Goal: Task Accomplishment & Management: Use online tool/utility

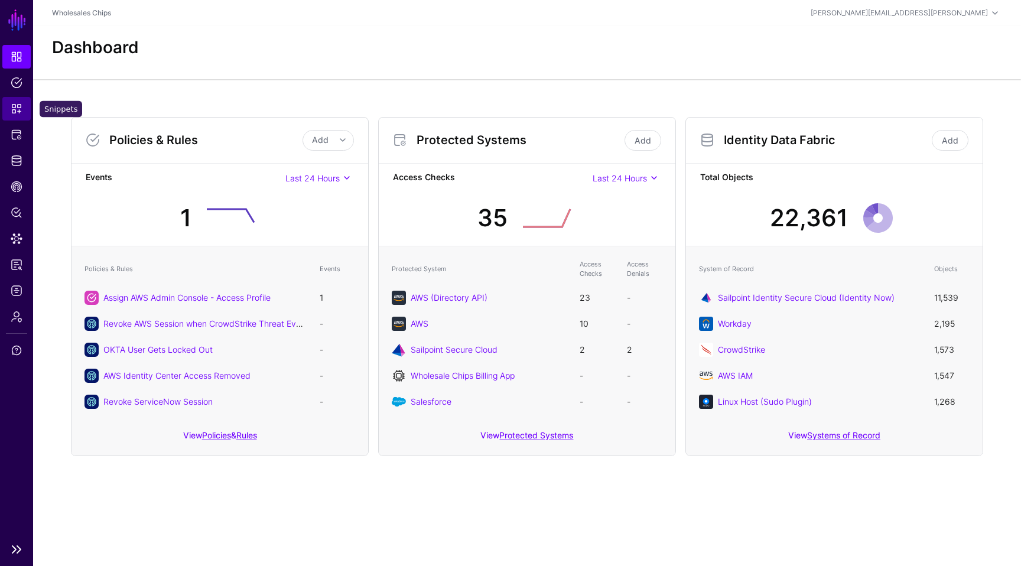
click at [11, 108] on span "Snippets" at bounding box center [17, 109] width 12 height 12
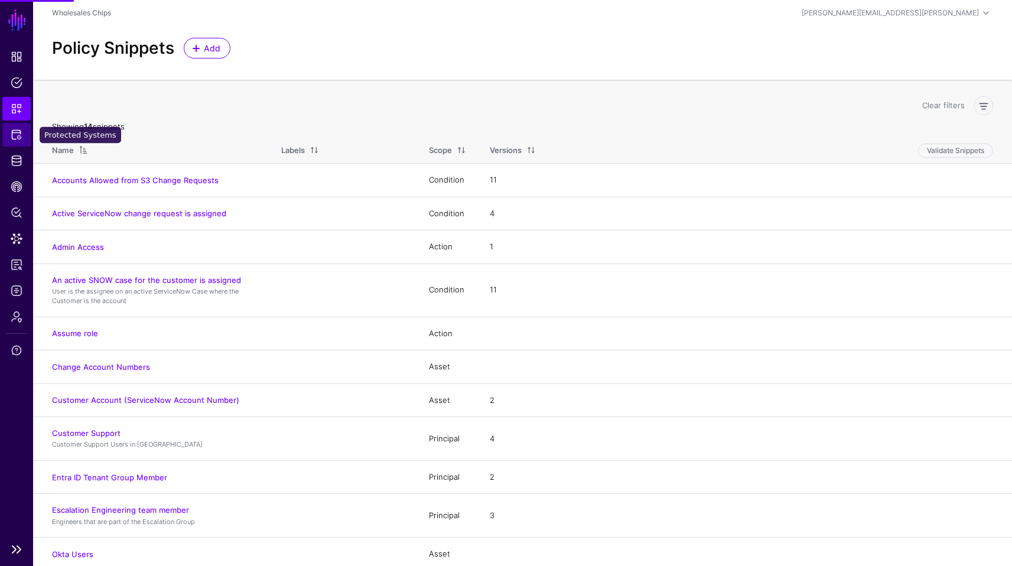
click at [18, 141] on link "Protected Systems" at bounding box center [16, 135] width 28 height 24
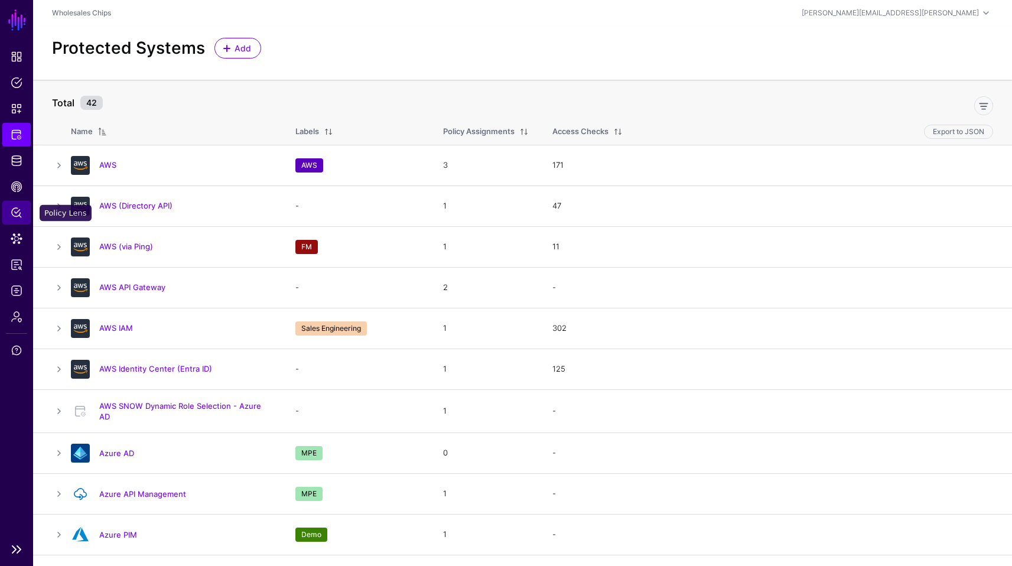
click at [18, 216] on span "Policy Lens" at bounding box center [17, 213] width 12 height 12
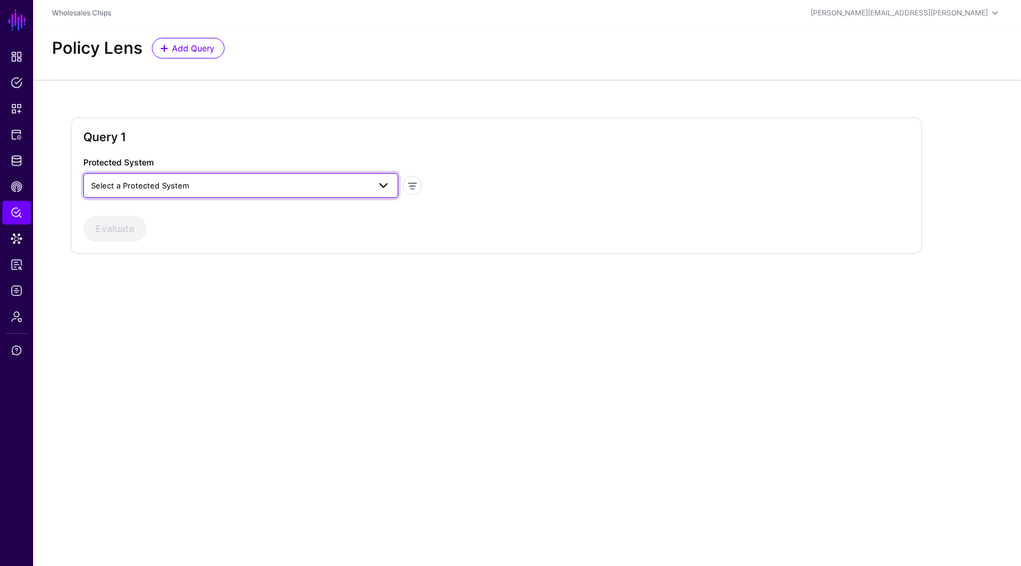
click at [252, 185] on span "Select a Protected System" at bounding box center [230, 185] width 278 height 13
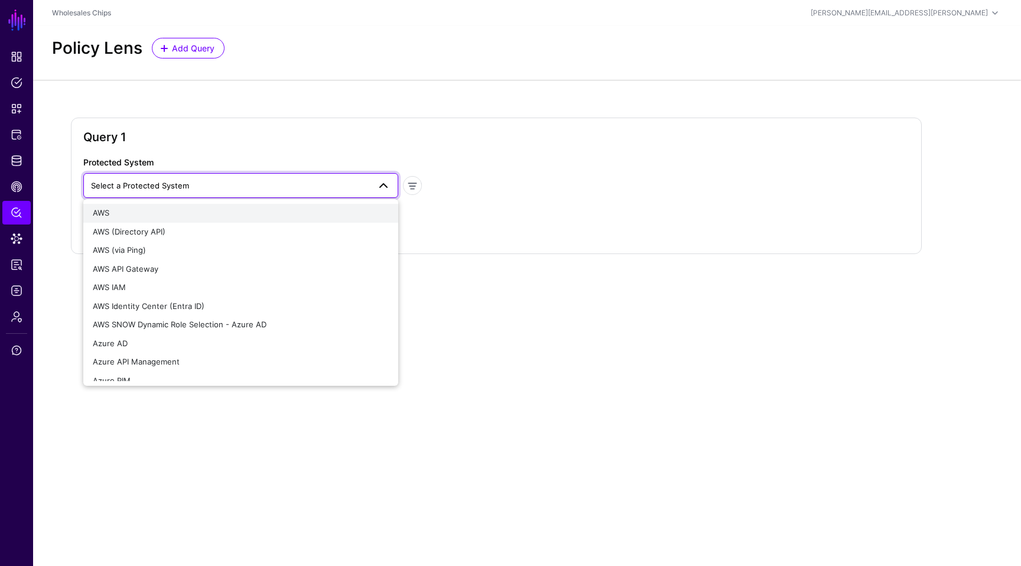
click at [249, 206] on button "AWS" at bounding box center [240, 213] width 315 height 19
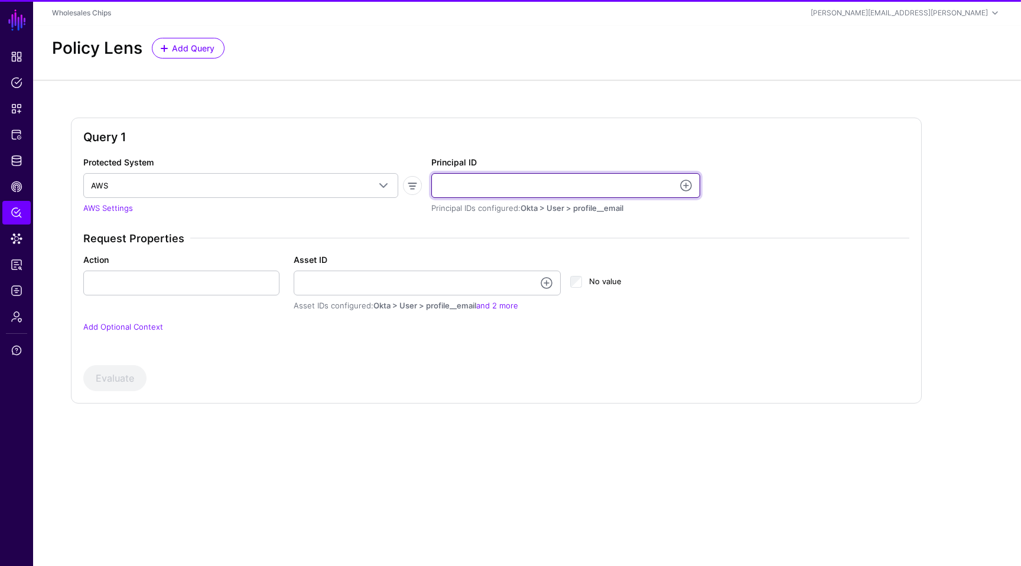
click at [477, 187] on input "Principal ID" at bounding box center [565, 185] width 269 height 25
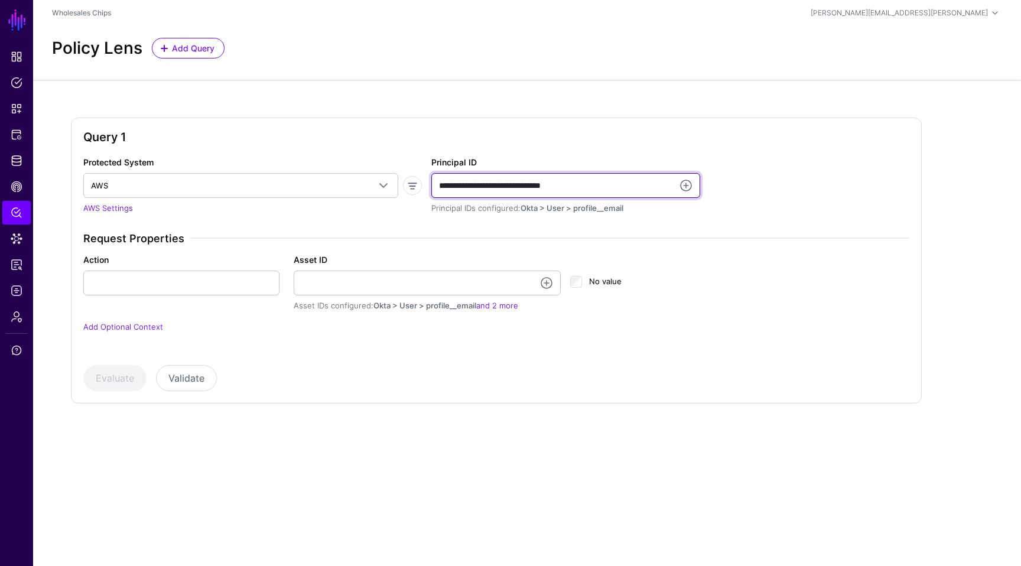
type input "**********"
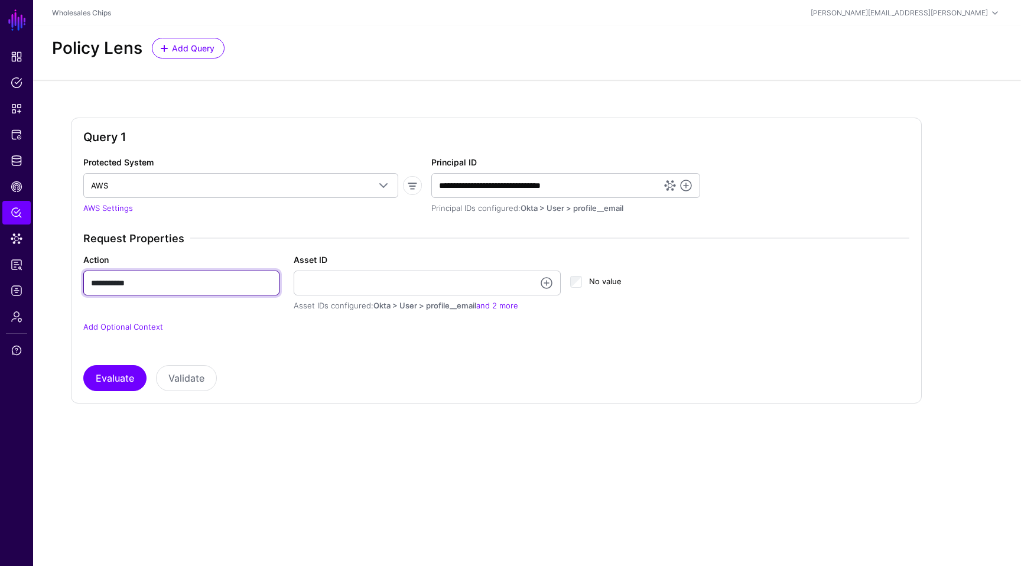
type input "**********"
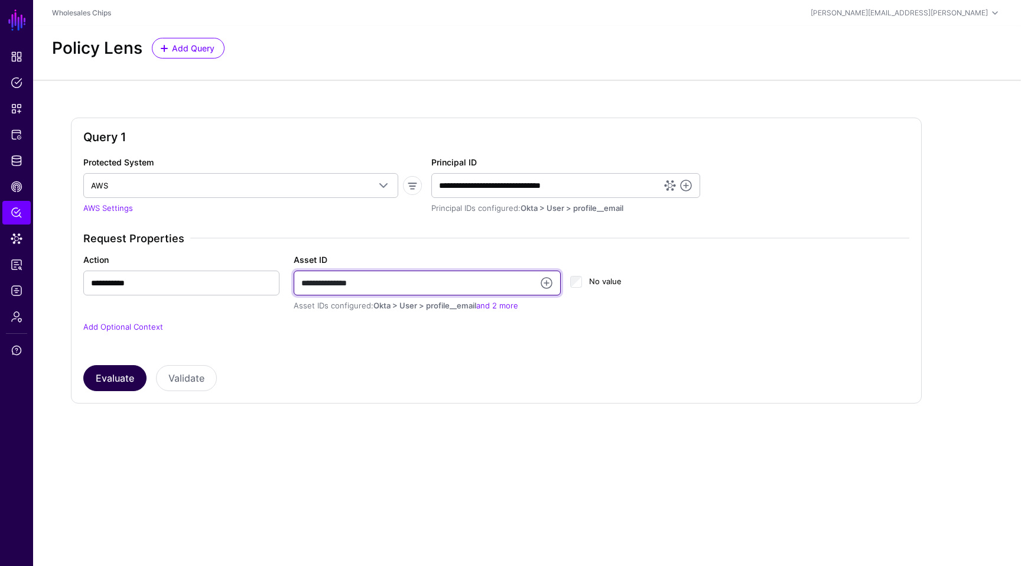
type input "**********"
click at [126, 370] on button "Evaluate" at bounding box center [114, 378] width 63 height 26
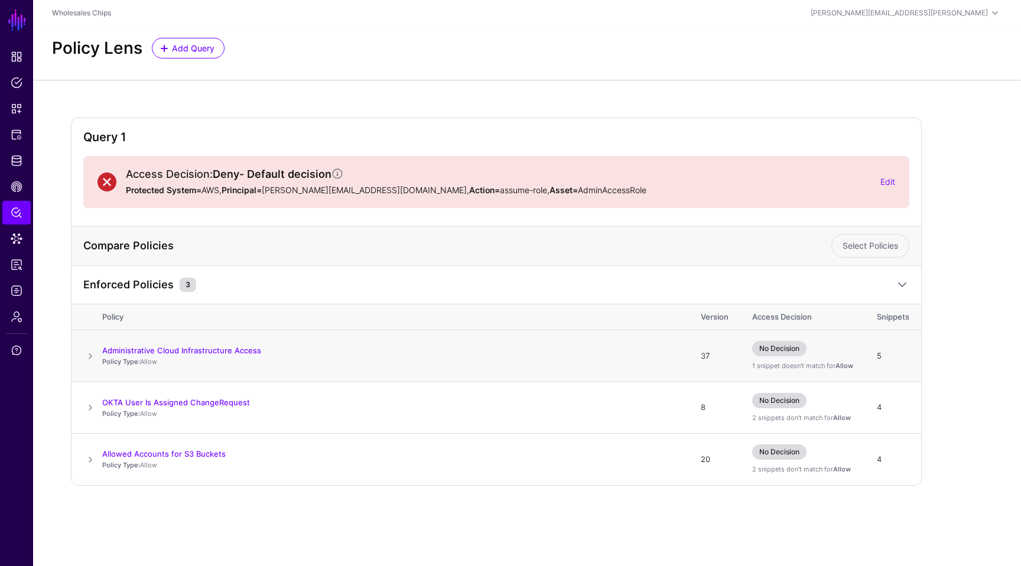
click at [90, 354] on span at bounding box center [90, 356] width 14 height 14
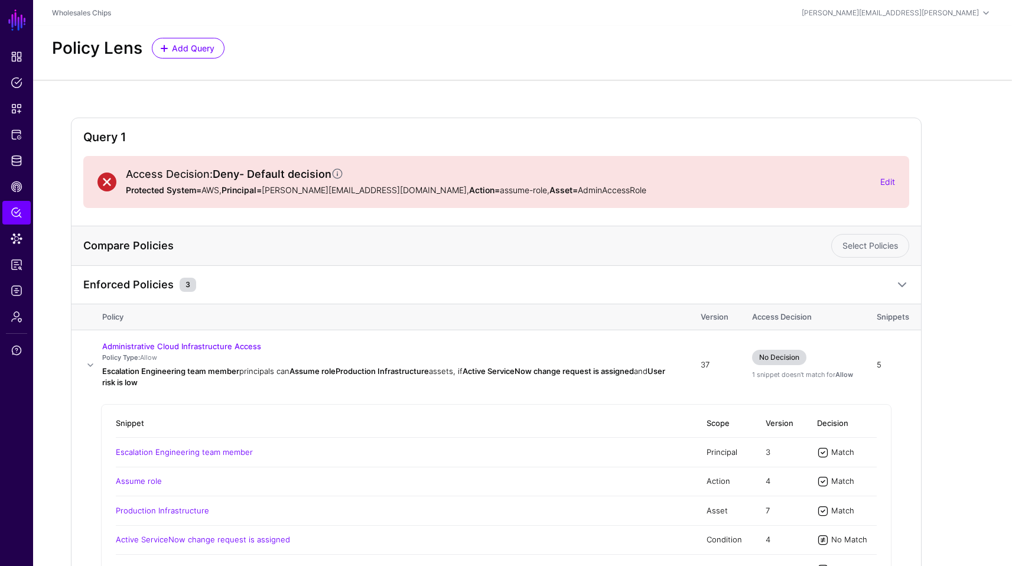
click at [889, 188] on div "Access Decision: Deny - Default decision Protected System= AWS, Principal= [PER…" at bounding box center [495, 182] width 797 height 28
click at [888, 184] on link "Edit" at bounding box center [887, 182] width 15 height 10
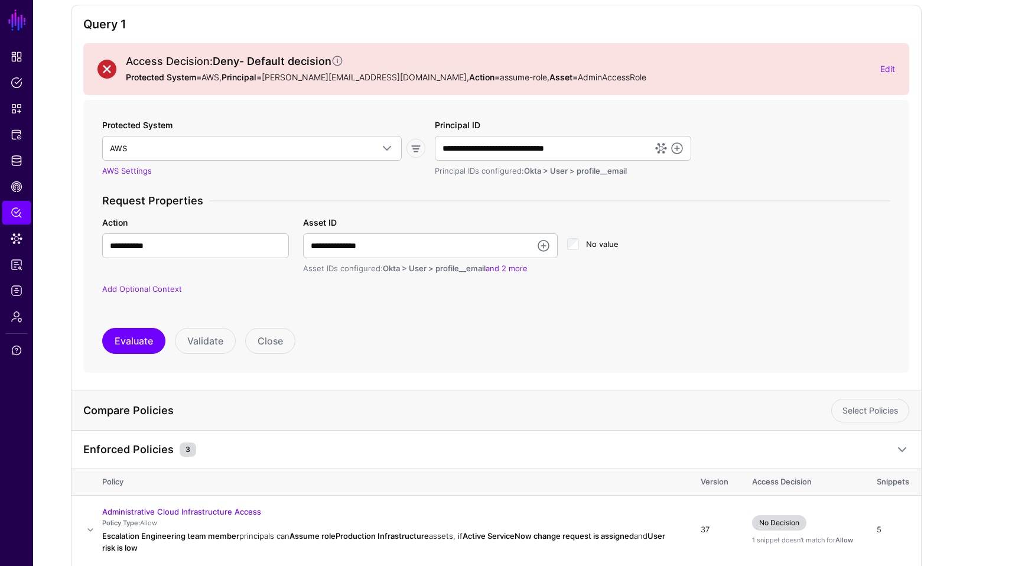
scroll to position [154, 0]
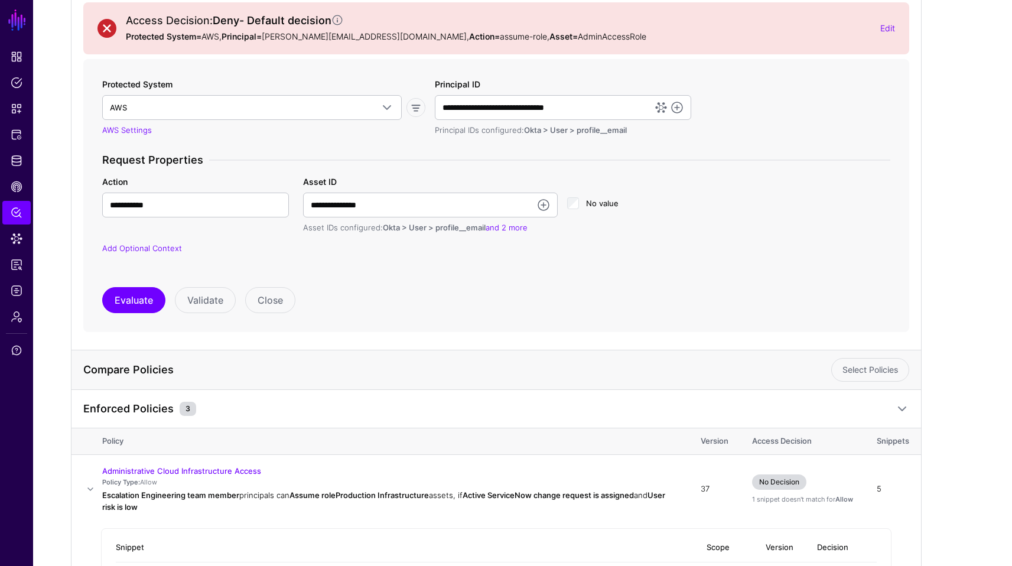
click at [816, 248] on p "Add Optional Context" at bounding box center [496, 249] width 788 height 12
click at [675, 230] on div "No value" at bounding box center [628, 204] width 132 height 58
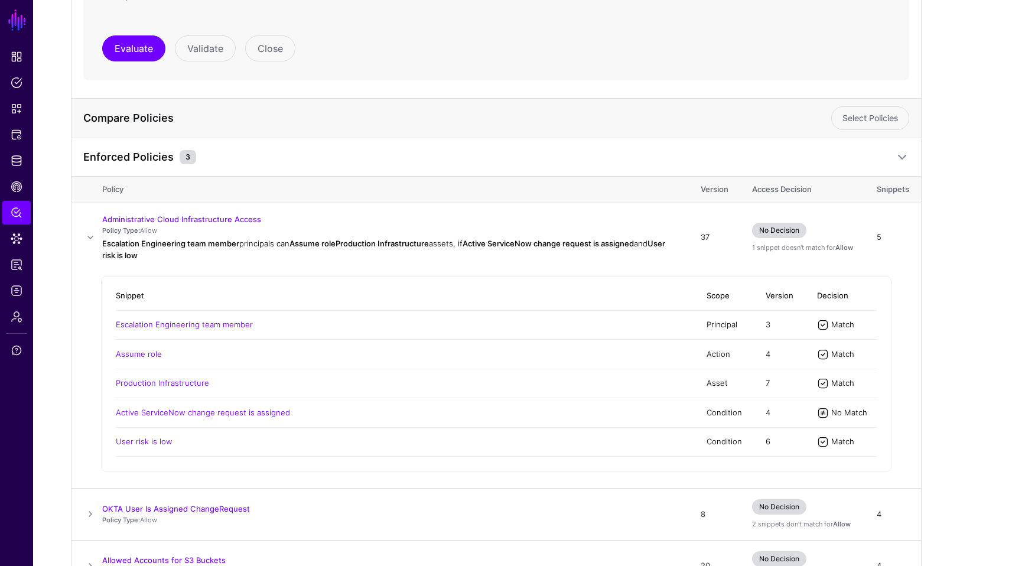
scroll to position [437, 0]
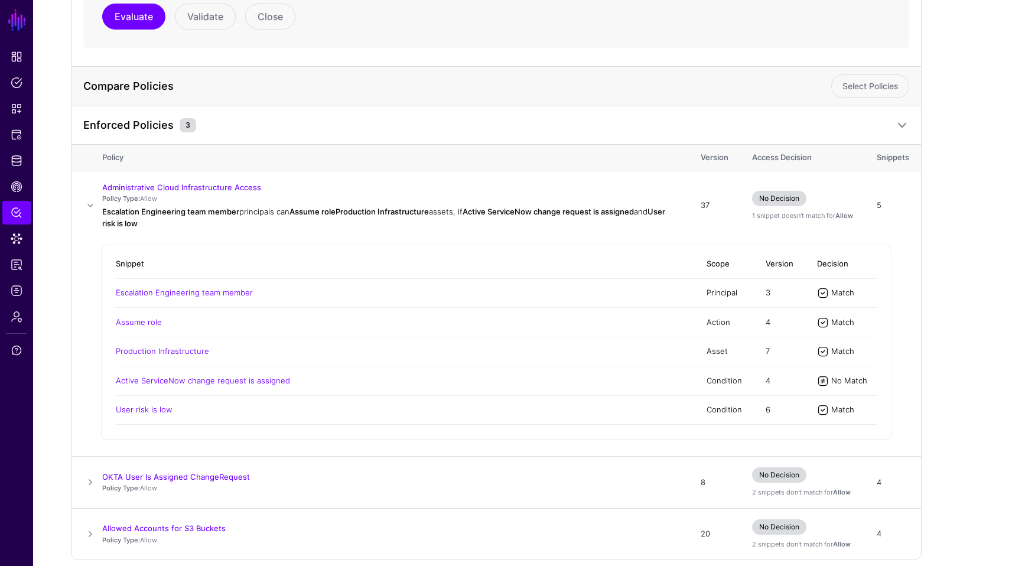
click at [60, 273] on div "Query 1 Access Decision: Deny - Default decision Protected System= AWS, Princip…" at bounding box center [522, 130] width 979 height 974
click at [979, 199] on div "Query 1 Access Decision: Deny - Default decision Protected System= AWS, Princip…" at bounding box center [522, 130] width 979 height 974
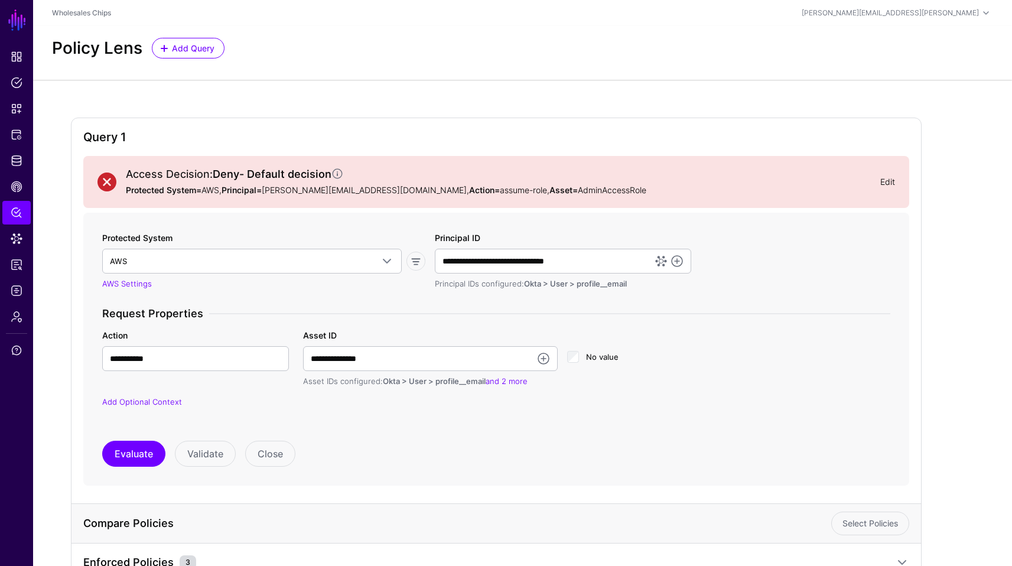
click at [887, 183] on link "Edit" at bounding box center [887, 182] width 15 height 10
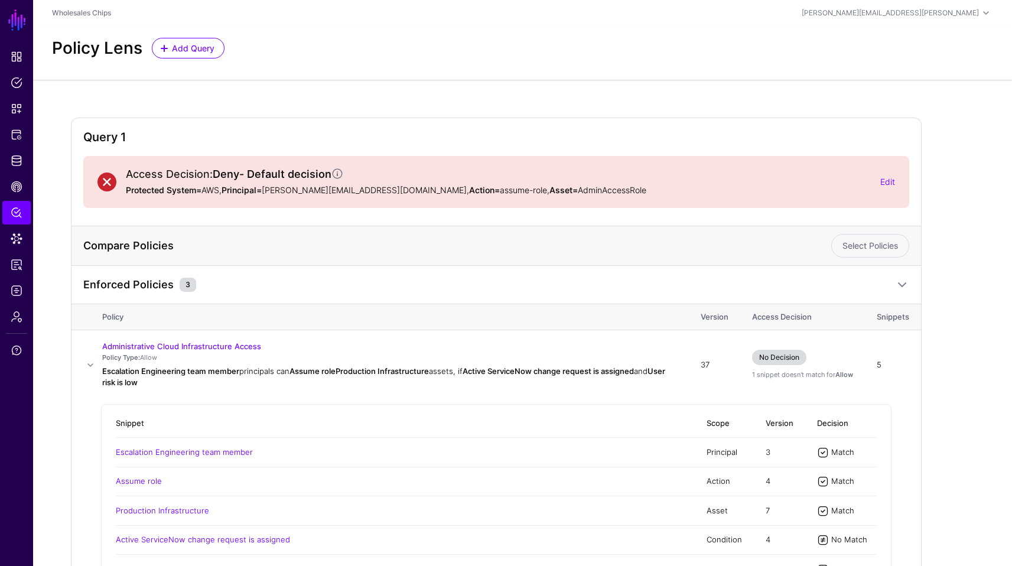
click at [879, 179] on div "Access Decision: Deny - Default decision Protected System= AWS, Principal= [PER…" at bounding box center [498, 182] width 764 height 28
click at [884, 180] on link "Edit" at bounding box center [887, 182] width 15 height 10
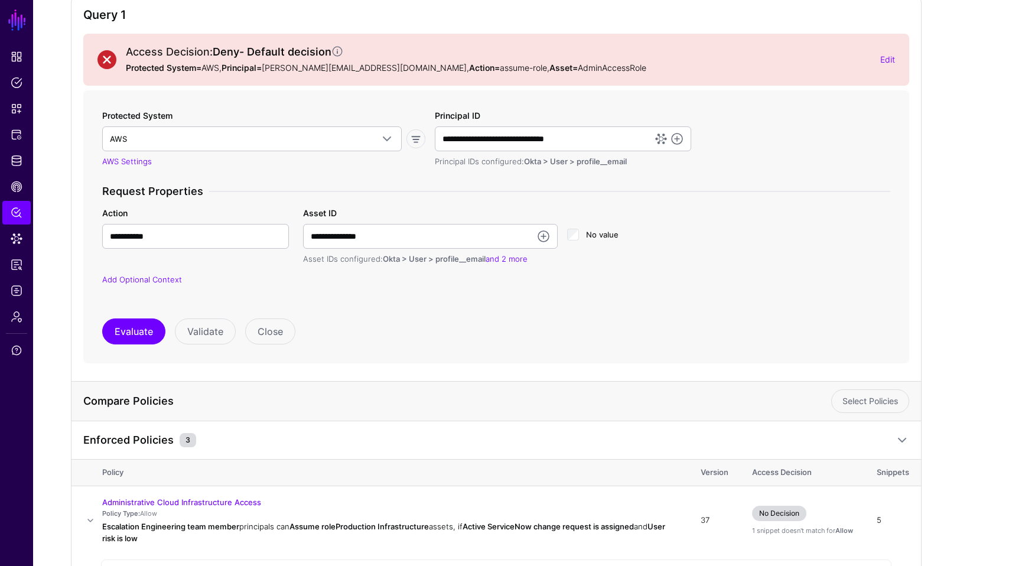
scroll to position [132, 0]
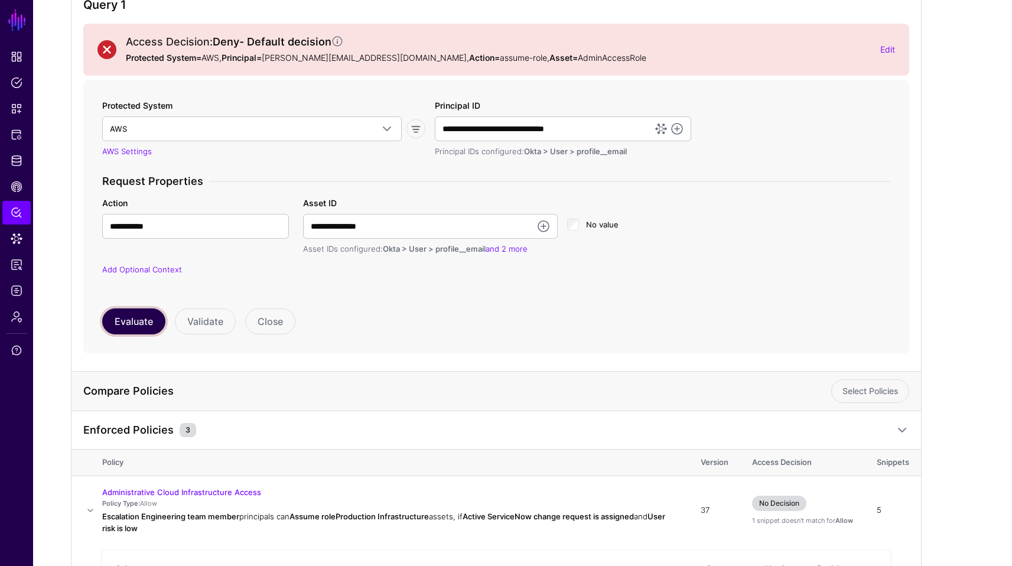
click at [135, 315] on button "Evaluate" at bounding box center [133, 321] width 63 height 26
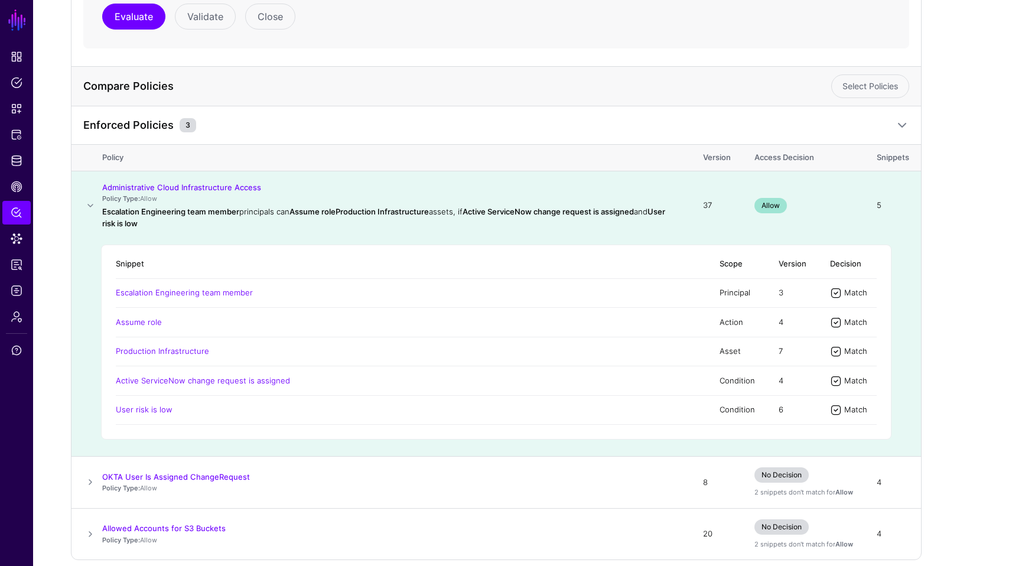
scroll to position [441, 0]
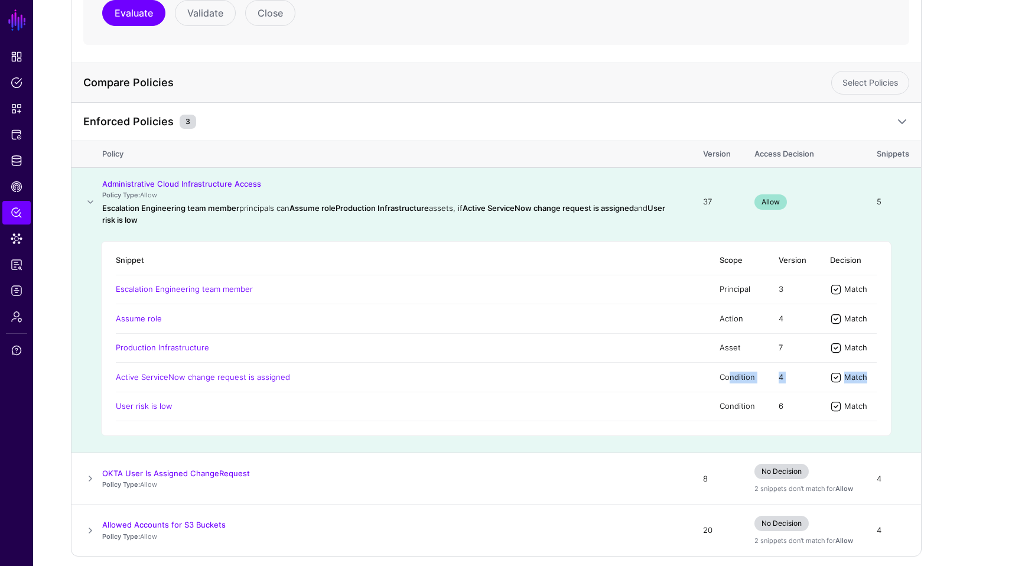
drag, startPoint x: 724, startPoint y: 376, endPoint x: 864, endPoint y: 379, distance: 140.0
click at [864, 379] on tr "Active ServiceNow change request is assigned Condition 4 Match" at bounding box center [496, 377] width 761 height 29
drag, startPoint x: 1011, startPoint y: 250, endPoint x: 1020, endPoint y: 150, distance: 100.2
click at [1012, 150] on html "SGNL Dashboard Policies Snippets Protected Systems Identity Data Fabric CAEP Hu…" at bounding box center [506, 86] width 1012 height 1054
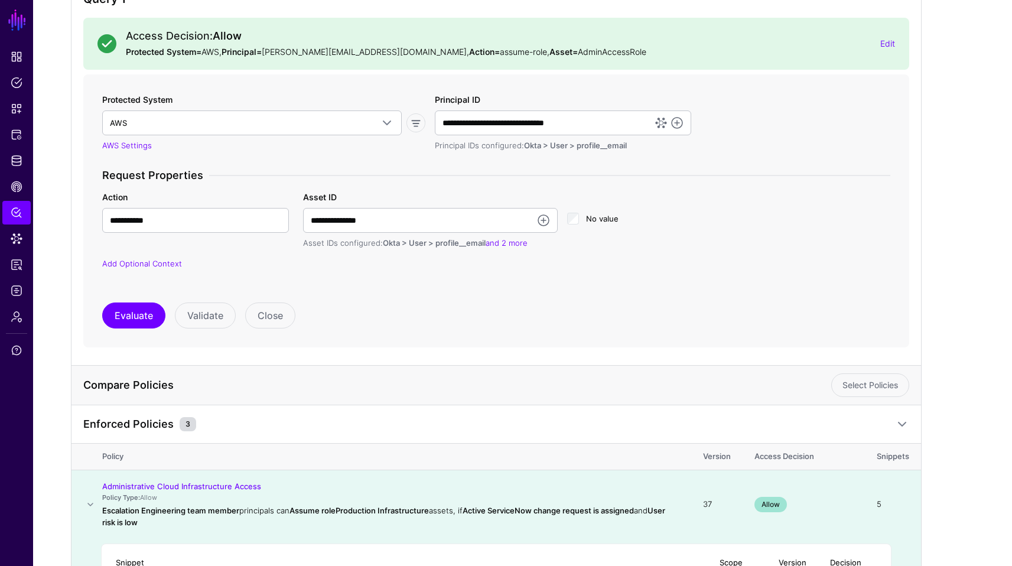
scroll to position [142, 0]
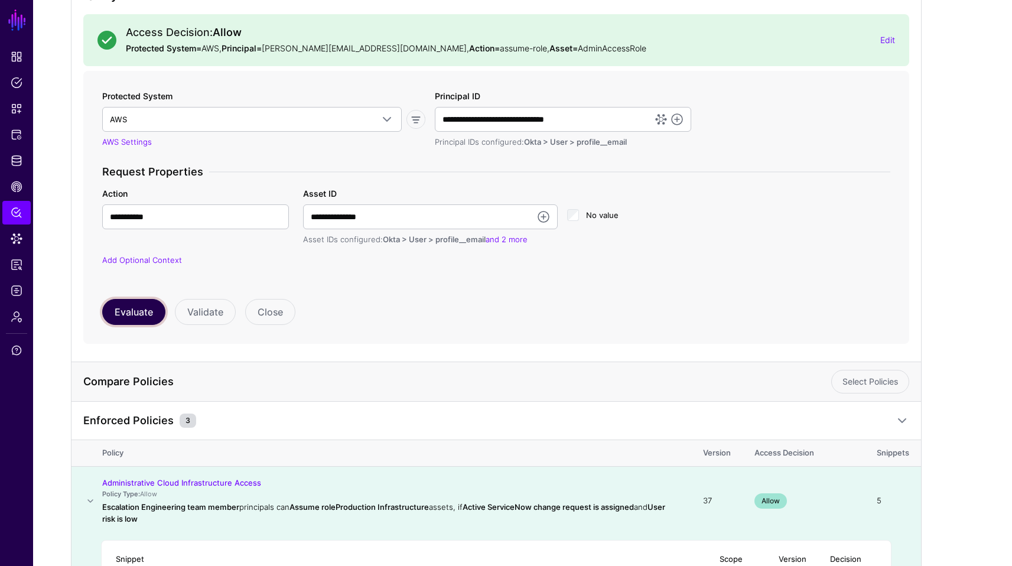
click at [155, 303] on button "Evaluate" at bounding box center [133, 312] width 63 height 26
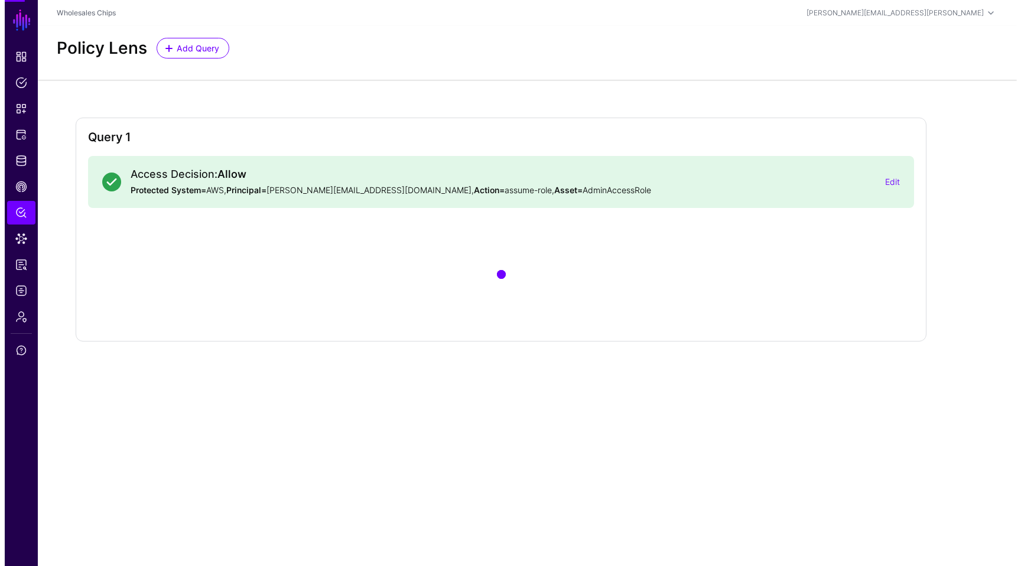
scroll to position [0, 0]
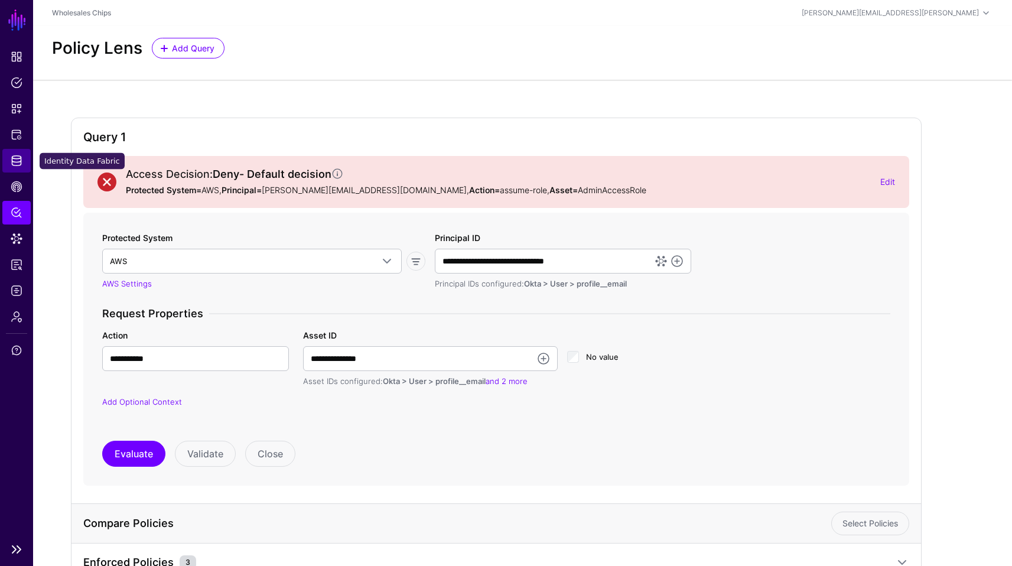
click at [18, 165] on span "Identity Data Fabric" at bounding box center [17, 161] width 12 height 12
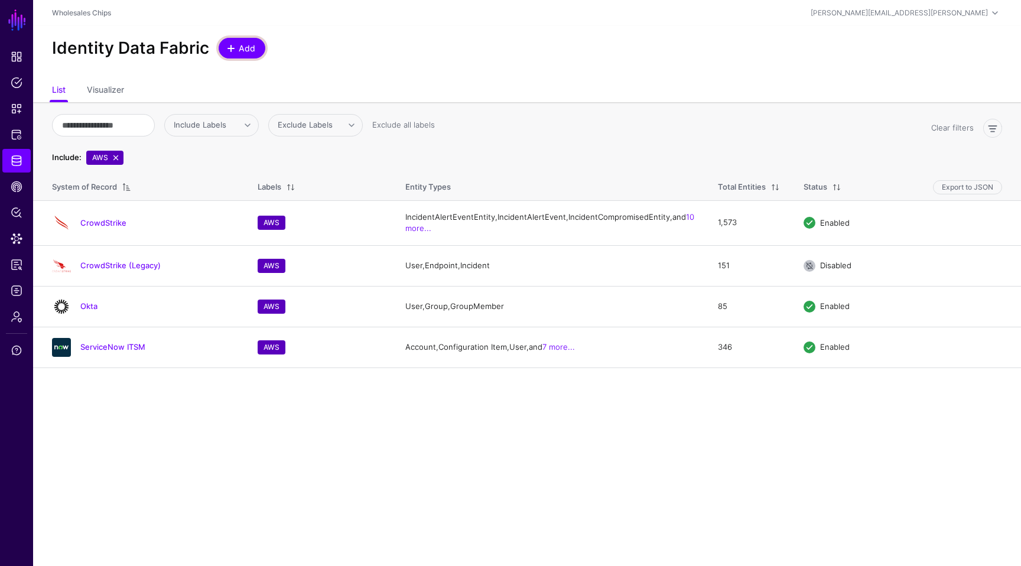
click at [255, 43] on link "Add" at bounding box center [242, 48] width 47 height 21
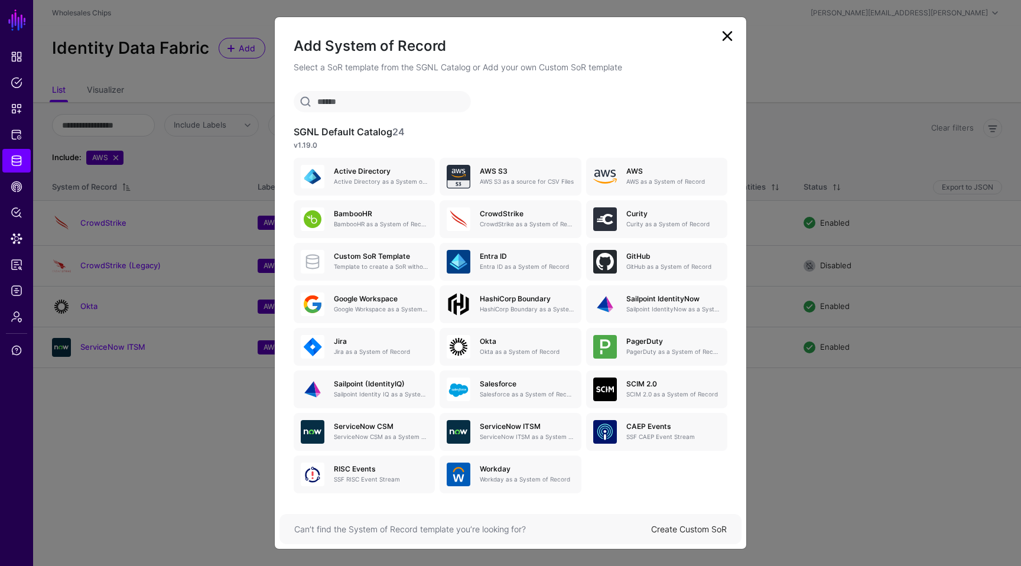
click at [730, 28] on link at bounding box center [727, 36] width 19 height 19
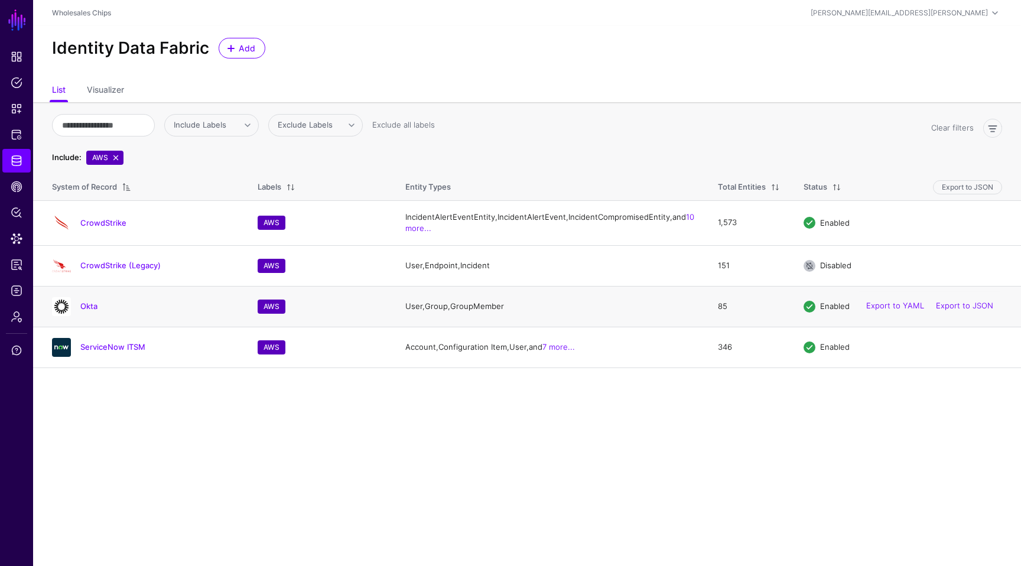
click at [77, 311] on div "Okta" at bounding box center [157, 306] width 163 height 11
click at [93, 311] on link "Okta" at bounding box center [88, 305] width 17 height 9
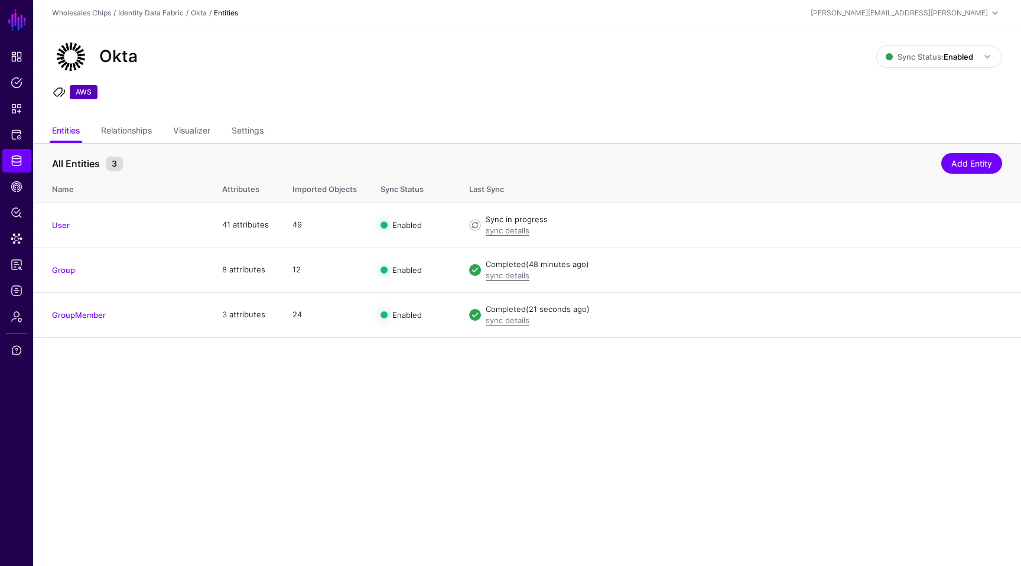
click at [534, 425] on main "SGNL Dashboard Policies Snippets Protected Systems Identity Data Fabric CAEP Hu…" at bounding box center [510, 283] width 1021 height 566
click at [21, 85] on span "Policies" at bounding box center [17, 83] width 12 height 12
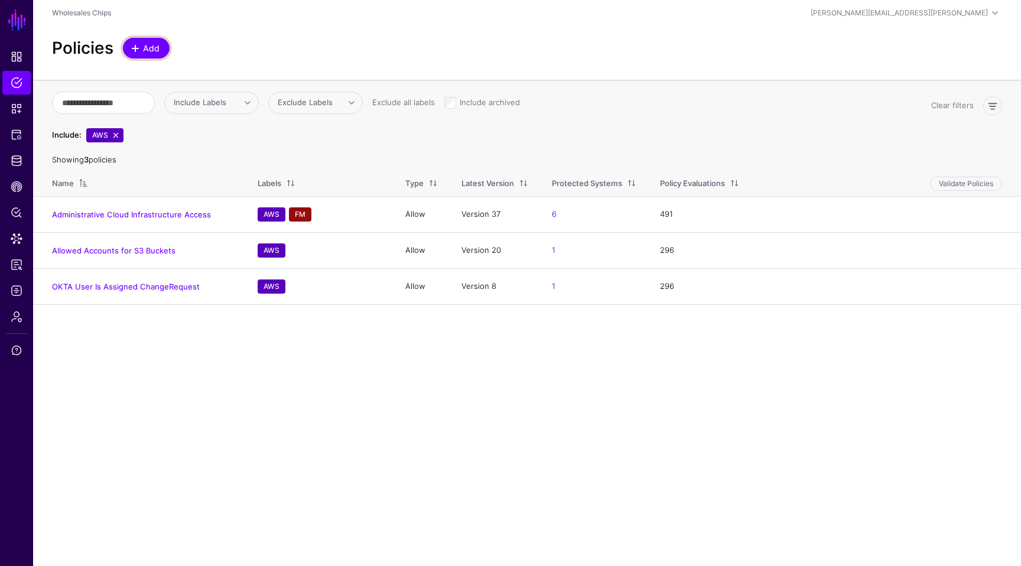
click at [154, 47] on span "Add" at bounding box center [151, 48] width 19 height 12
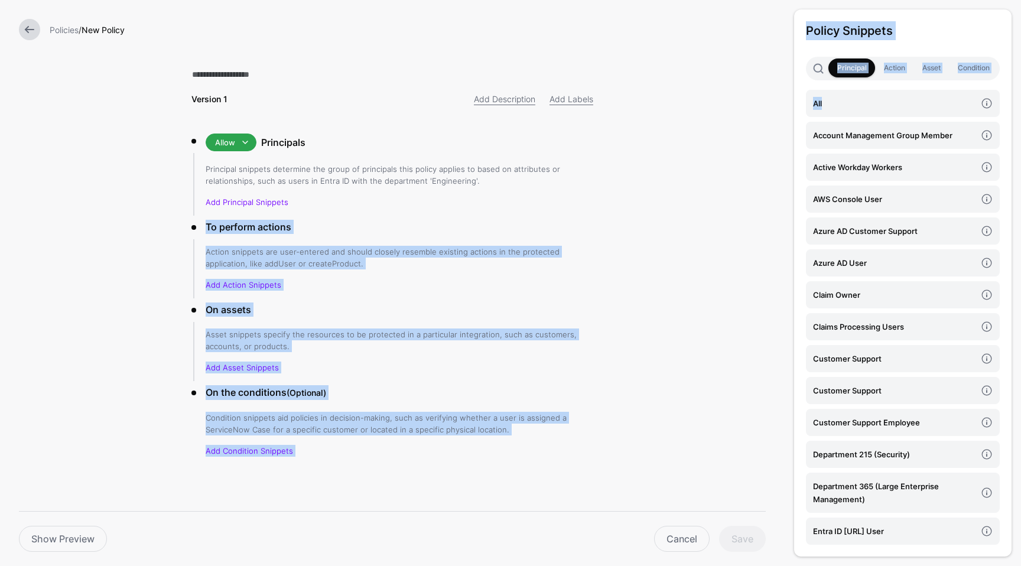
drag, startPoint x: 839, startPoint y: 107, endPoint x: 330, endPoint y: 215, distance: 520.5
click at [330, 215] on form "Policies / New Policy Version 1 Add Description Add Labels Allow Allow Deny Pri…" at bounding box center [392, 283] width 784 height 566
click at [846, 106] on h4 "All" at bounding box center [894, 103] width 163 height 13
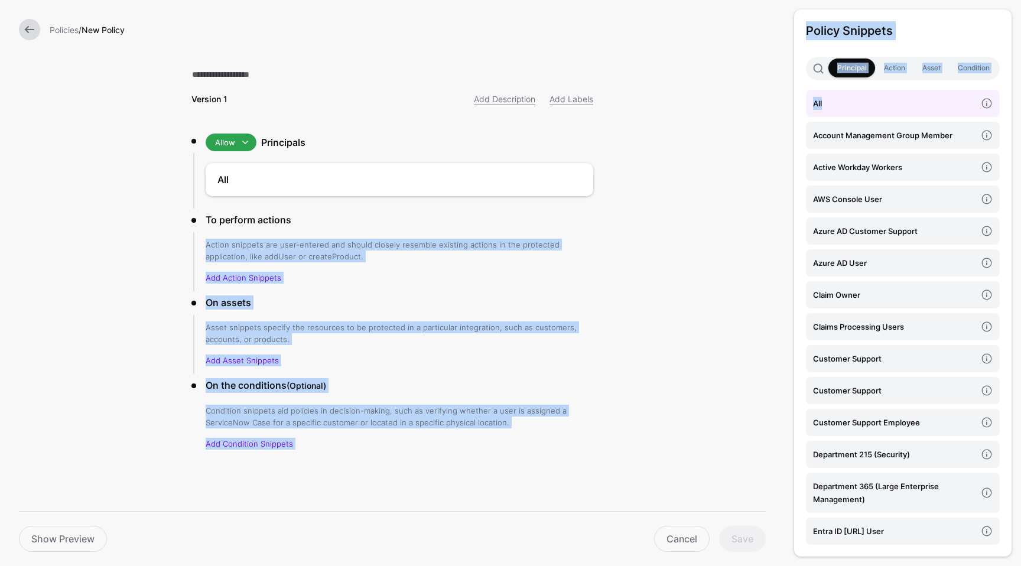
drag, startPoint x: 846, startPoint y: 104, endPoint x: 391, endPoint y: 222, distance: 469.9
click at [391, 222] on form "Policies / New Policy Version 1 Add Description Add Labels Allow Allow Deny Pri…" at bounding box center [392, 279] width 784 height 559
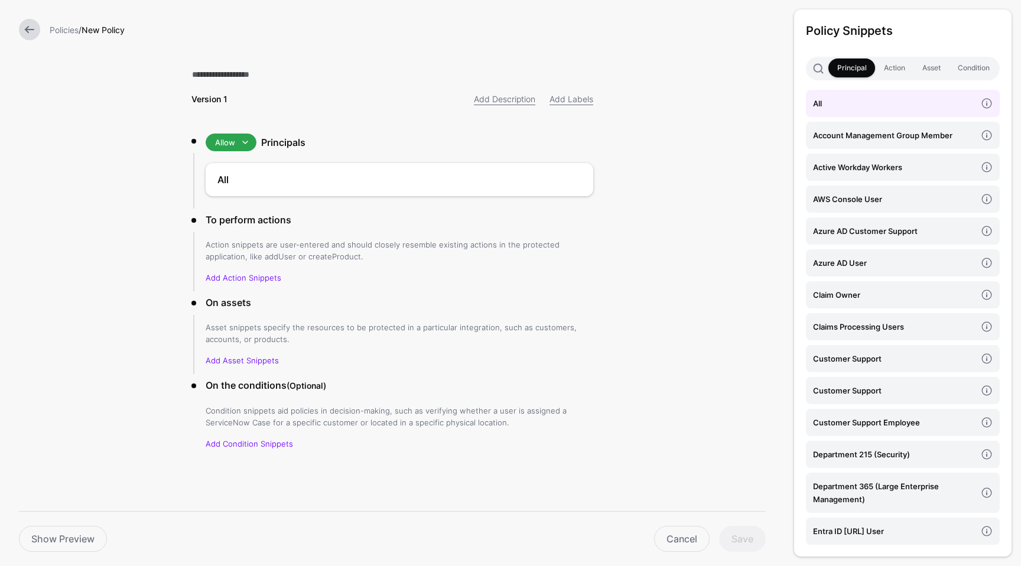
click at [706, 213] on form "Policies / New Policy Version 1 Add Description Add Labels Allow Allow Deny Pri…" at bounding box center [392, 279] width 784 height 559
click at [266, 273] on link "Add Action Snippets" at bounding box center [244, 277] width 76 height 9
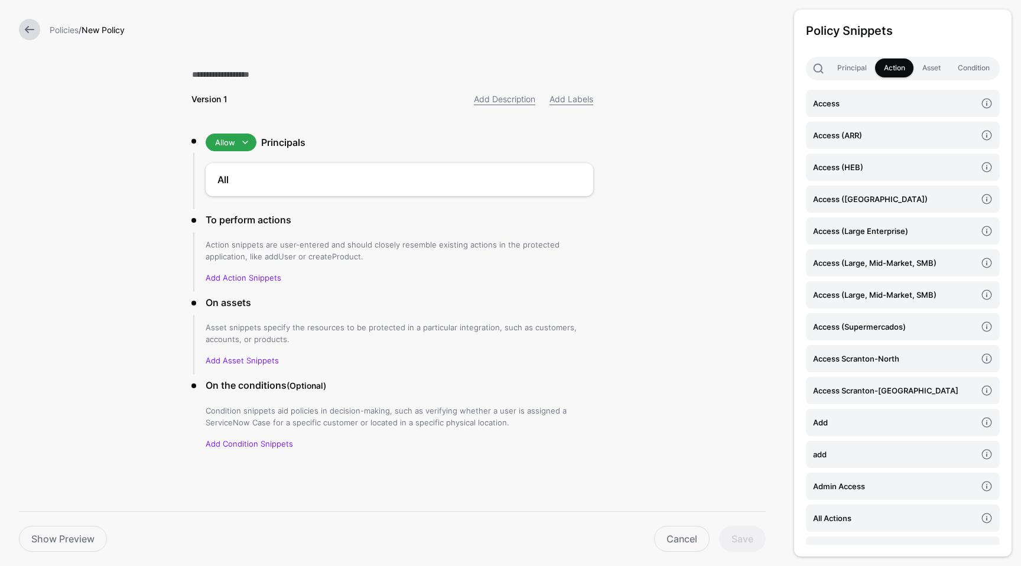
click at [30, 31] on link at bounding box center [29, 29] width 21 height 21
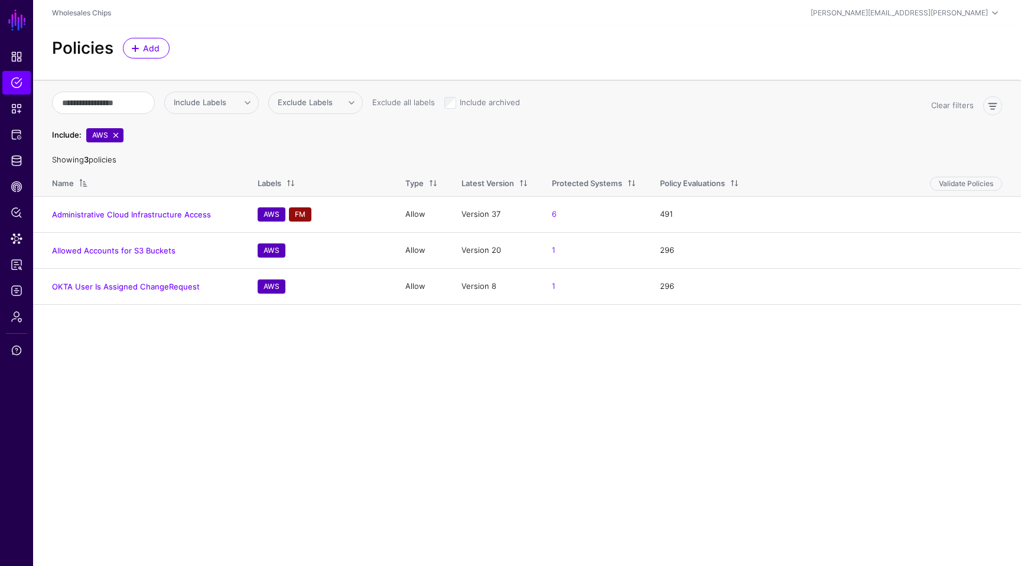
click at [162, 421] on main "SGNL Dashboard Policies Snippets Protected Systems Identity Data Fabric CAEP Hu…" at bounding box center [510, 283] width 1021 height 566
click at [177, 355] on main "SGNL Dashboard Policies Snippets Protected Systems Identity Data Fabric CAEP Hu…" at bounding box center [510, 283] width 1021 height 566
click at [24, 187] on link "CAEP Hub" at bounding box center [16, 187] width 28 height 24
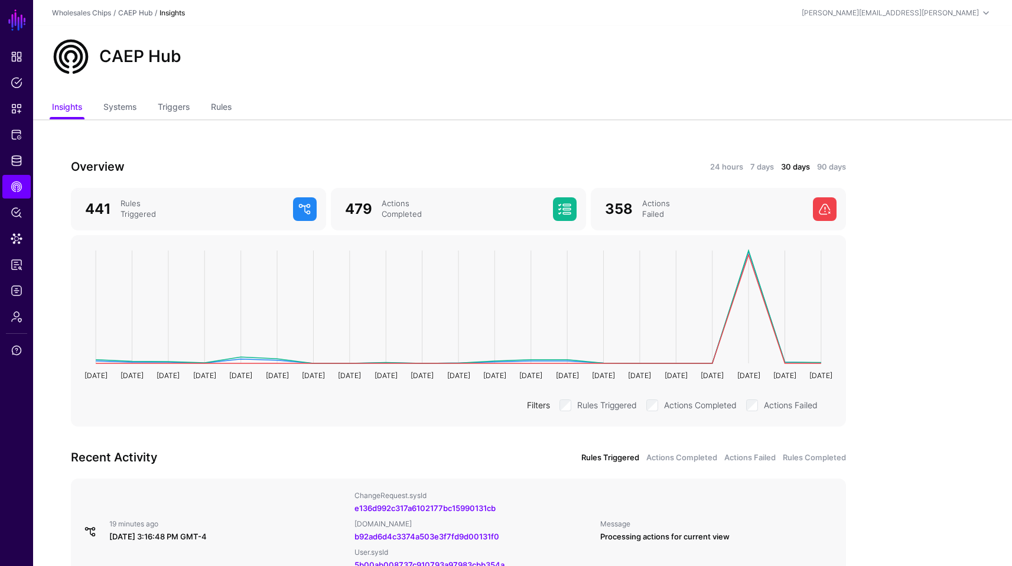
click at [231, 134] on div "Overview 24 hours 7 days 30 days 90 days 441 Rules Triggered 479 Actions Comple…" at bounding box center [458, 435] width 851 height 633
click at [17, 161] on span "Identity Data Fabric" at bounding box center [17, 161] width 12 height 12
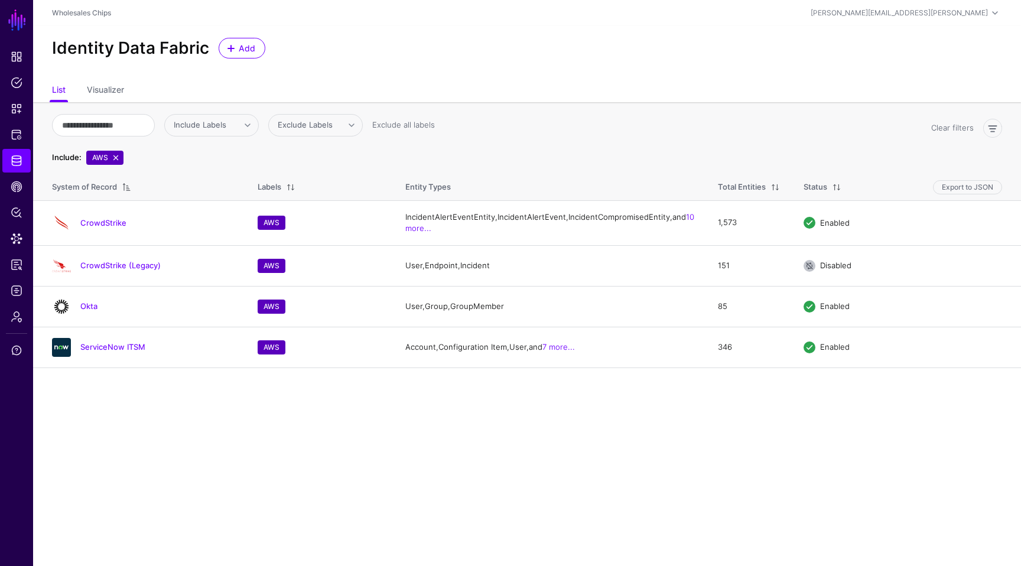
click at [118, 155] on link at bounding box center [115, 157] width 9 height 9
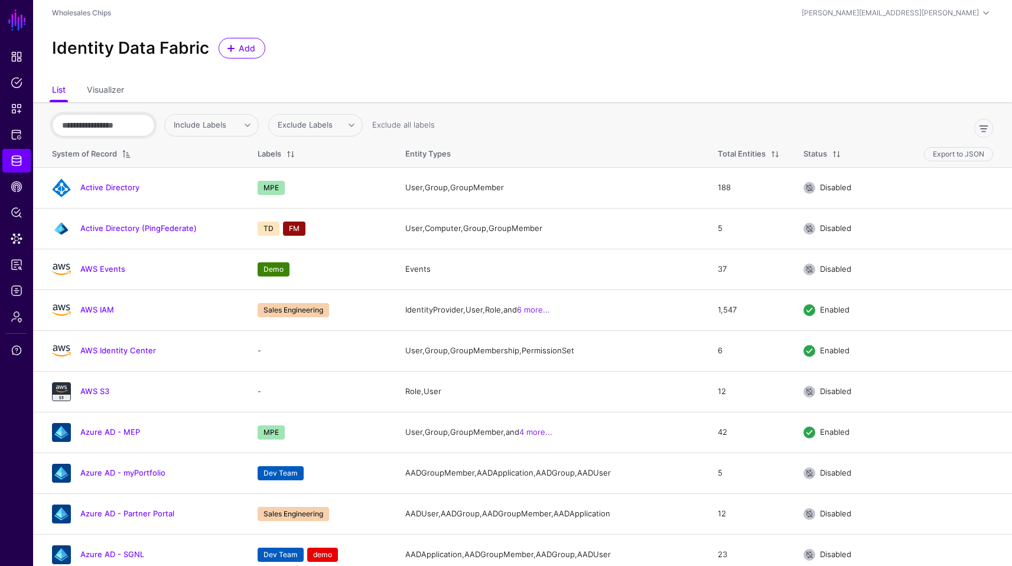
click at [117, 121] on input "text" at bounding box center [103, 125] width 103 height 22
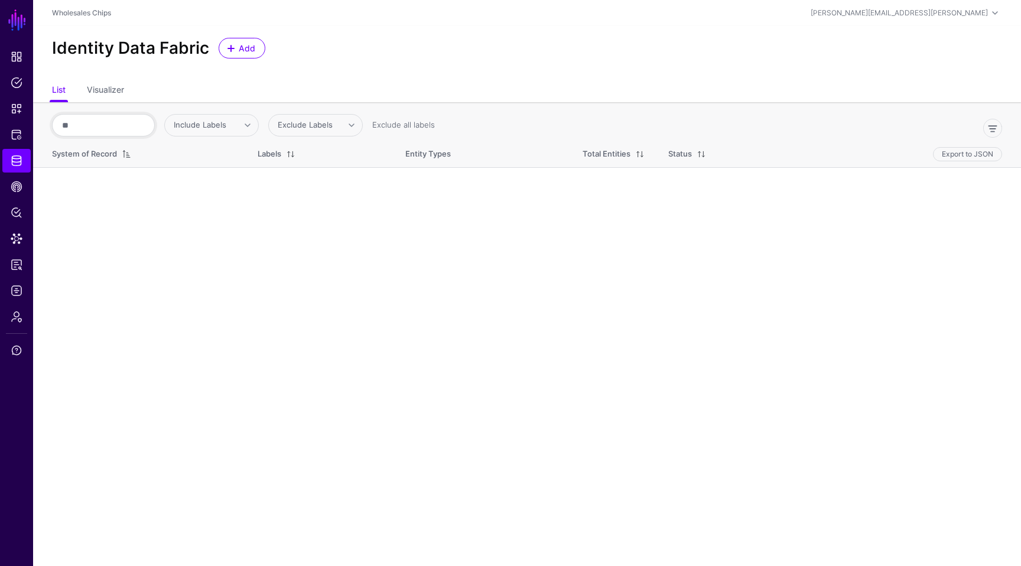
type input "*"
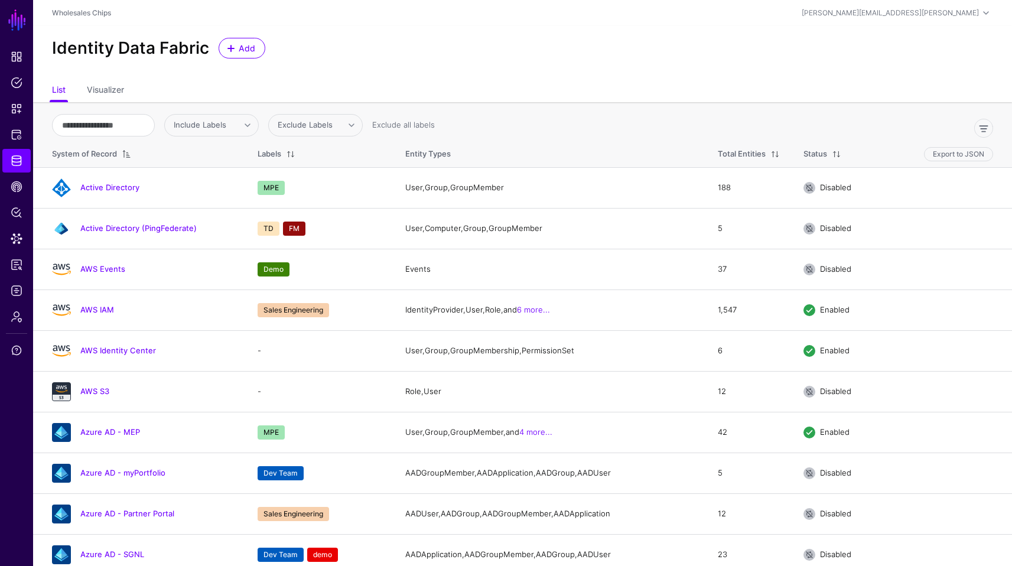
click at [530, 74] on div "Identity Data Fabric Add" at bounding box center [522, 53] width 979 height 54
